Goal: Task Accomplishment & Management: Complete application form

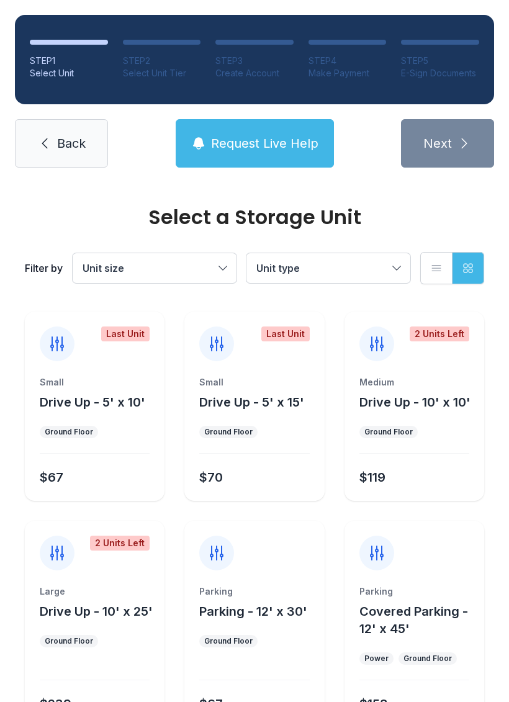
click at [110, 179] on div "STEP 1 Select Unit STEP 2 Select Unit Tier STEP 3 Create Account STEP 4 Make Pa…" at bounding box center [254, 91] width 509 height 182
click at [100, 198] on div "Select a Storage Unit Filter by Unit size Unit type List view Grid view" at bounding box center [254, 245] width 464 height 127
click at [111, 207] on div "Select a Storage Unit" at bounding box center [254, 217] width 459 height 20
click at [49, 150] on icon at bounding box center [44, 143] width 15 height 15
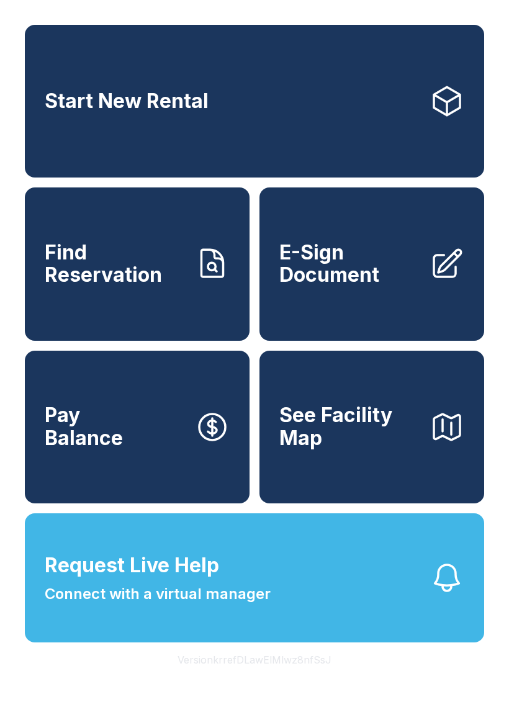
click at [344, 303] on link "E-Sign Document" at bounding box center [371, 263] width 225 height 153
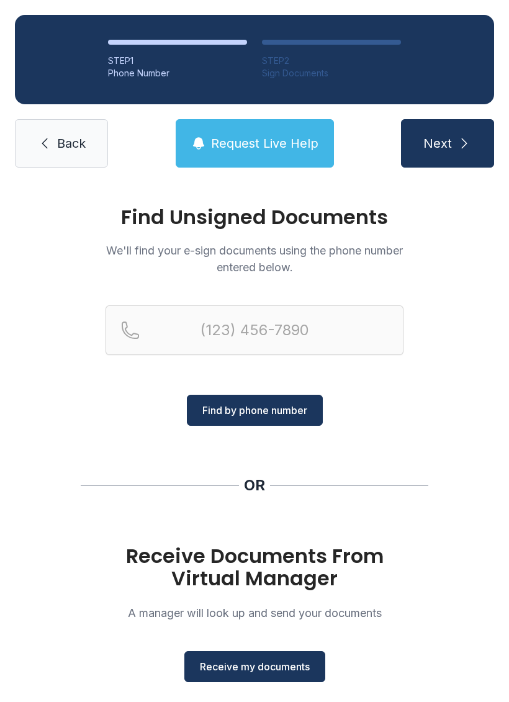
click at [286, 664] on span "Receive my documents" at bounding box center [255, 666] width 110 height 15
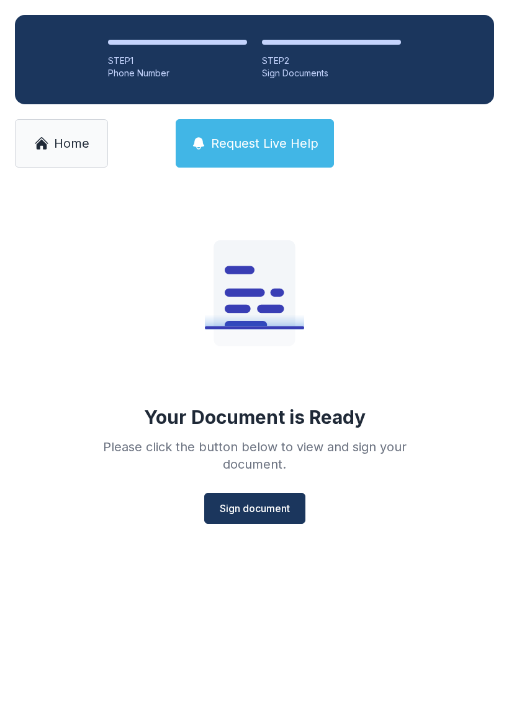
click at [272, 511] on span "Sign document" at bounding box center [255, 508] width 70 height 15
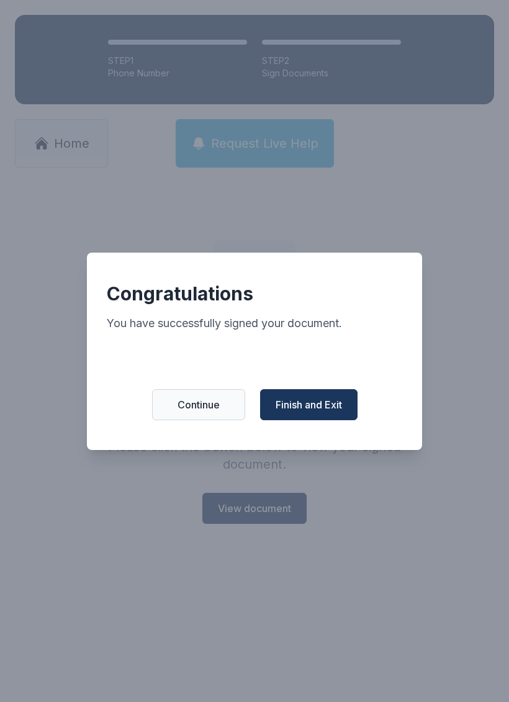
click at [333, 412] on span "Finish and Exit" at bounding box center [308, 404] width 66 height 15
